Goal: Task Accomplishment & Management: Use online tool/utility

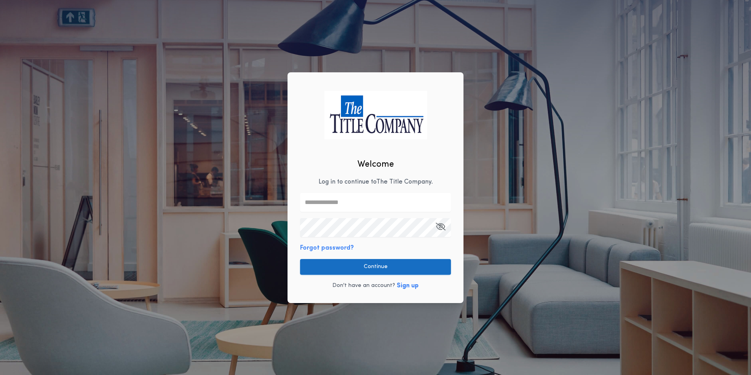
type input "**********"
click at [367, 272] on button "Continue" at bounding box center [375, 267] width 151 height 16
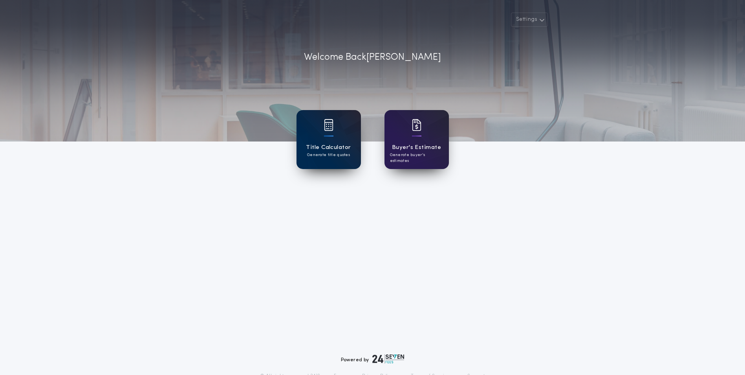
click at [323, 140] on div "Title Calculator Generate title quotes" at bounding box center [329, 139] width 64 height 59
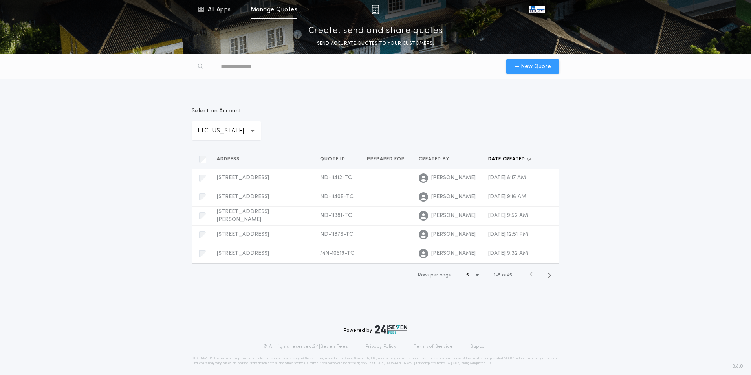
click at [529, 66] on span "New Quote" at bounding box center [536, 66] width 30 height 8
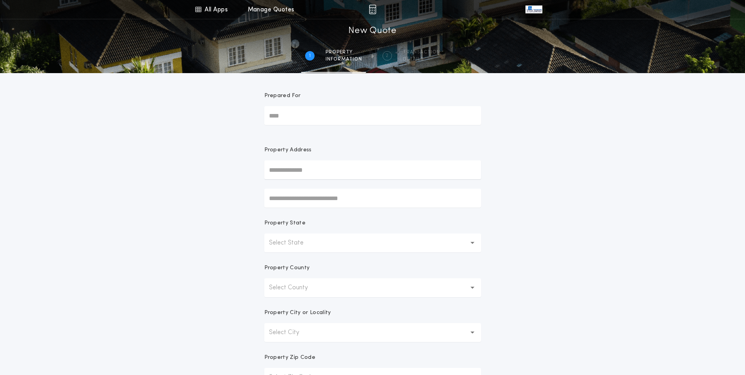
click at [292, 171] on input "text" at bounding box center [372, 169] width 217 height 19
click at [309, 186] on button "[STREET_ADDRESS][PERSON_NAME][PERSON_NAME]" at bounding box center [372, 186] width 217 height 12
type input "**********"
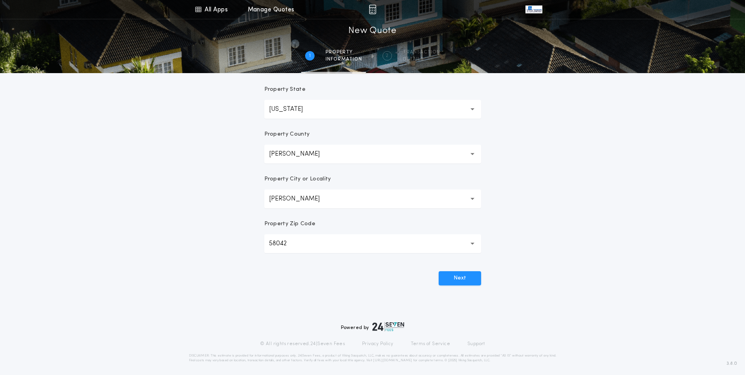
scroll to position [137, 0]
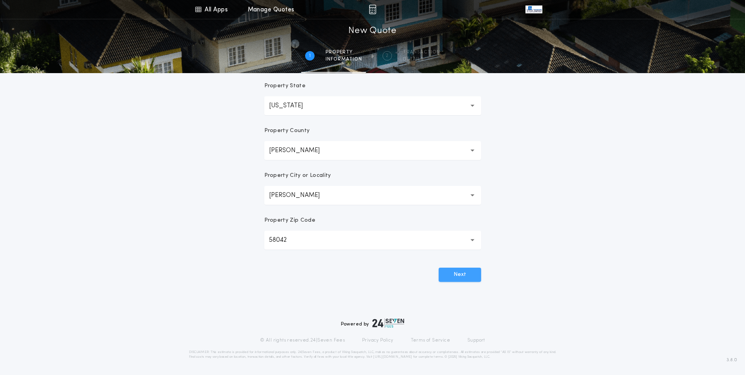
click at [467, 275] on button "Next" at bounding box center [460, 275] width 42 height 14
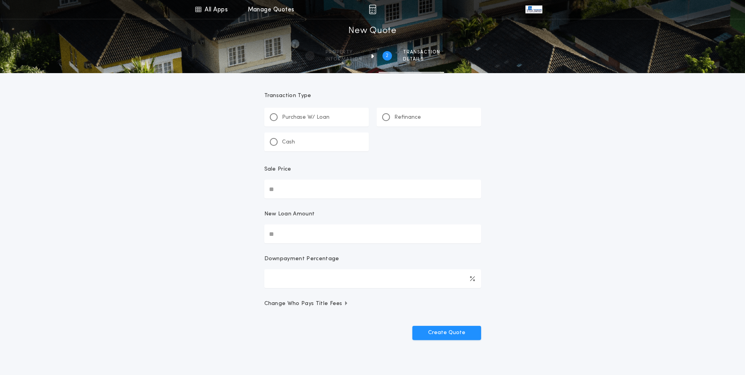
click at [400, 117] on p "Refinance" at bounding box center [408, 118] width 27 height 8
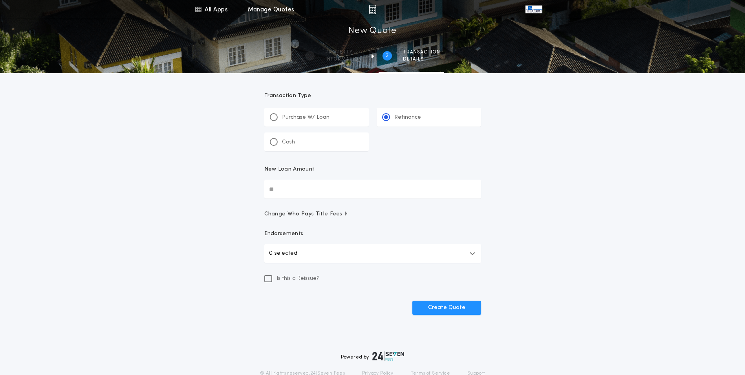
click at [305, 192] on input "New Loan Amount" at bounding box center [372, 189] width 217 height 19
type input "********"
click at [437, 312] on button "Create Quote" at bounding box center [447, 308] width 69 height 14
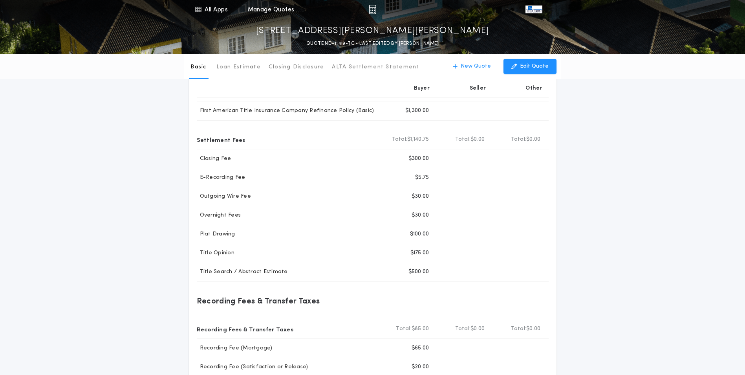
scroll to position [64, 0]
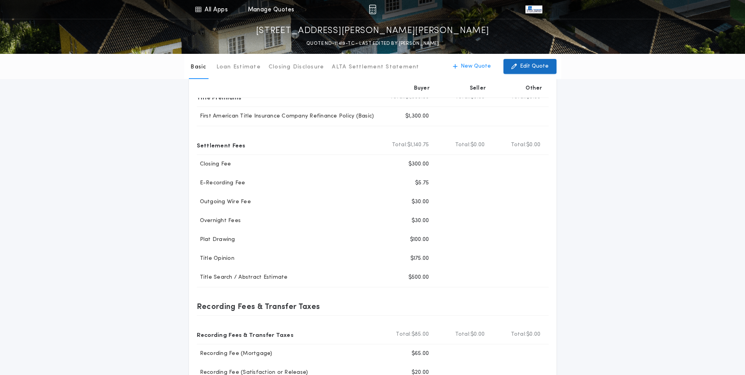
click at [538, 69] on p "Edit Quote" at bounding box center [534, 66] width 29 height 8
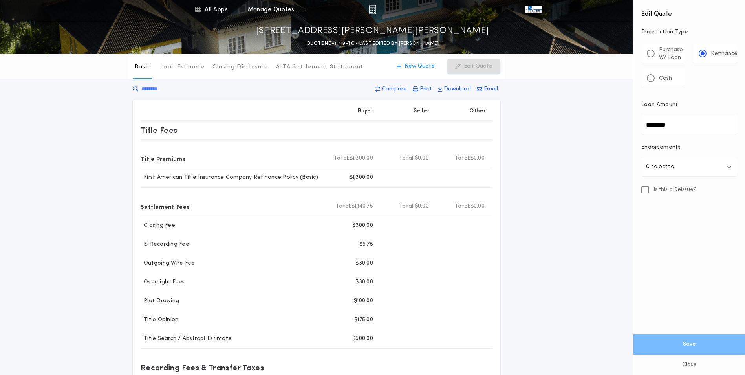
scroll to position [0, 0]
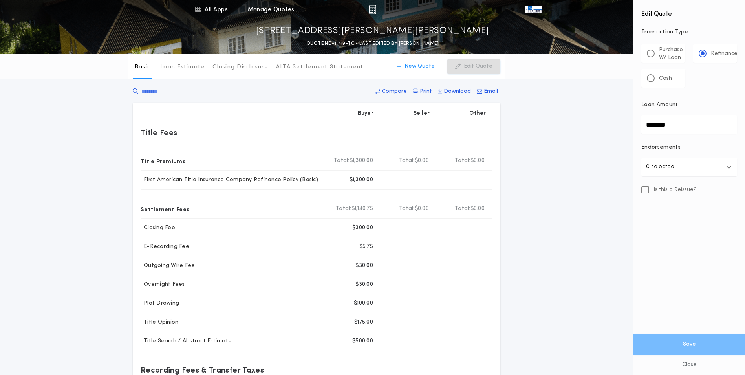
drag, startPoint x: 675, startPoint y: 127, endPoint x: 630, endPoint y: 130, distance: 45.7
click at [630, 130] on div "All Apps Title Calculator Buyer's Estimate Menu All Apps Manage Quotes [STREET_…" at bounding box center [372, 299] width 745 height 598
click at [574, 215] on div "Basic Loan Estimate Closing Disclosure ALTA Settlement Statement Basic New Quot…" at bounding box center [372, 279] width 745 height 451
drag, startPoint x: 678, startPoint y: 127, endPoint x: 625, endPoint y: 128, distance: 53.5
click at [625, 128] on div "All Apps Title Calculator Buyer's Estimate Menu All Apps Manage Quotes [STREET_…" at bounding box center [372, 299] width 745 height 598
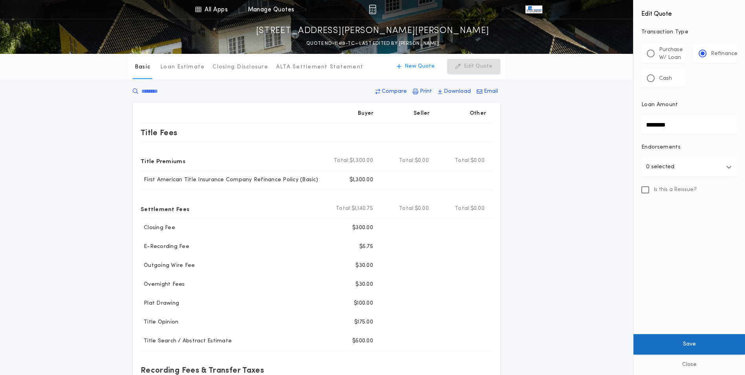
type input "********"
click at [694, 340] on button "Save" at bounding box center [690, 344] width 112 height 20
